Goal: Task Accomplishment & Management: Manage account settings

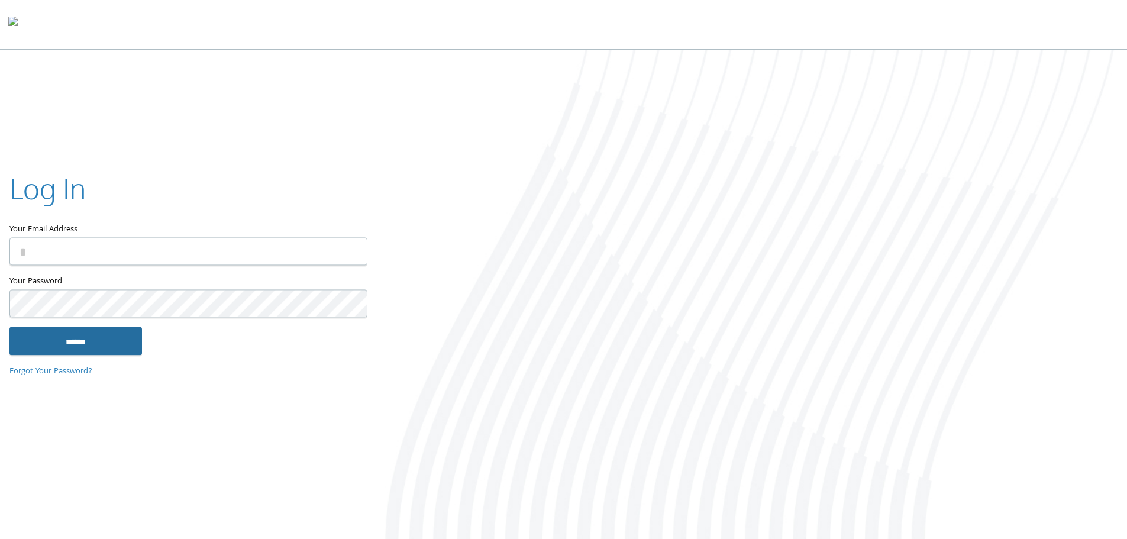
type input "**********"
click at [73, 354] on input "******" at bounding box center [75, 341] width 133 height 28
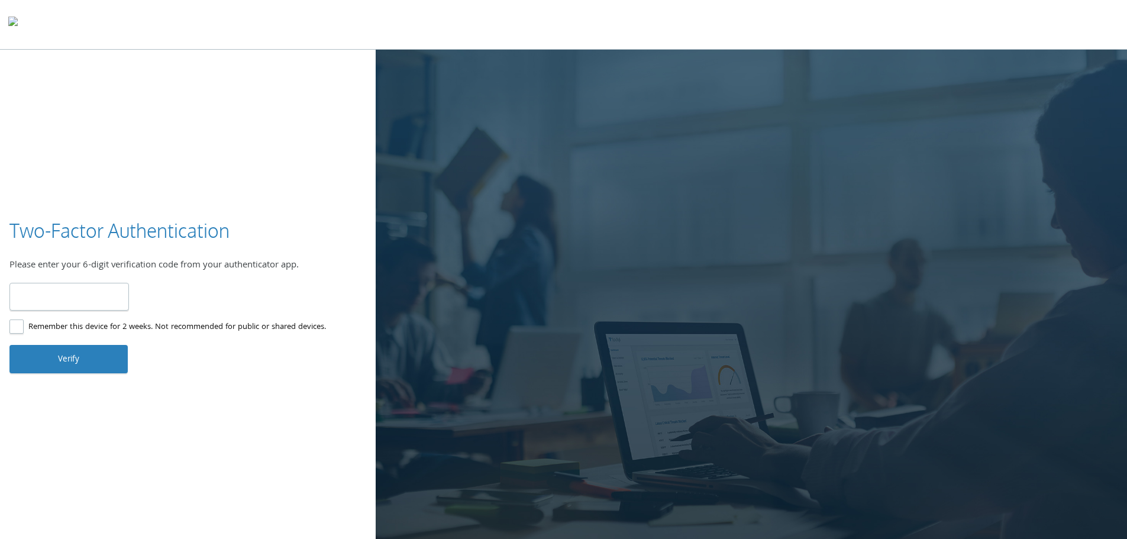
type input "******"
